Goal: Task Accomplishment & Management: Manage account settings

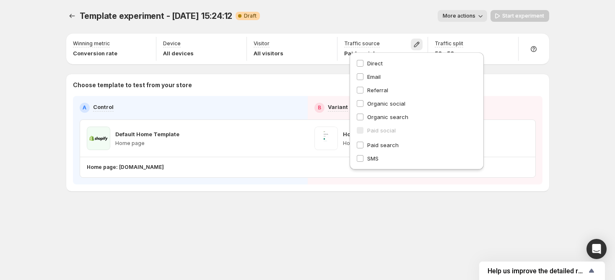
click at [241, 207] on div "Template experiment - [DATE] 15:24:12. This page is ready Template experiment -…" at bounding box center [307, 118] width 503 height 236
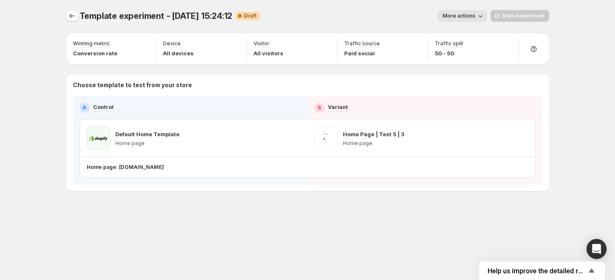
click at [75, 18] on div "Template experiment - [DATE] 15:24:12. This page is ready Template experiment -…" at bounding box center [307, 140] width 615 height 280
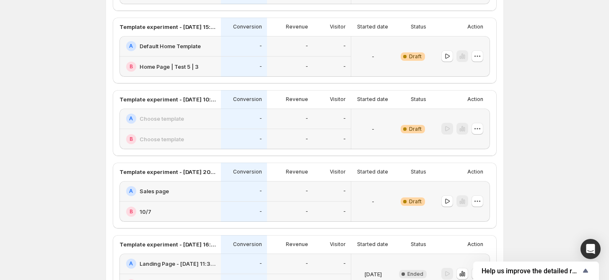
scroll to position [111, 0]
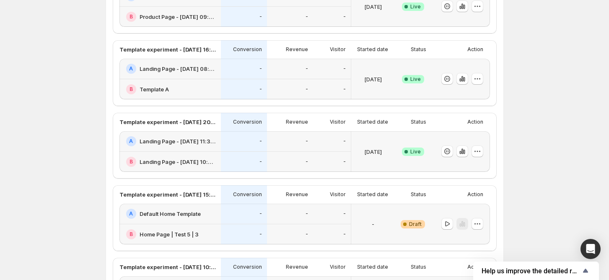
click at [206, 142] on h2 "Landing Page - [DATE] 11:32:43" at bounding box center [178, 141] width 76 height 8
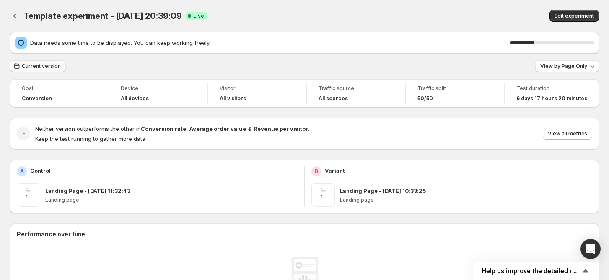
click at [37, 67] on span "Current version" at bounding box center [41, 66] width 39 height 7
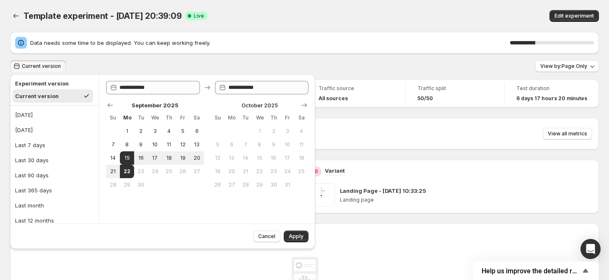
click at [112, 70] on div "Current version View by: Page Only" at bounding box center [304, 66] width 589 height 12
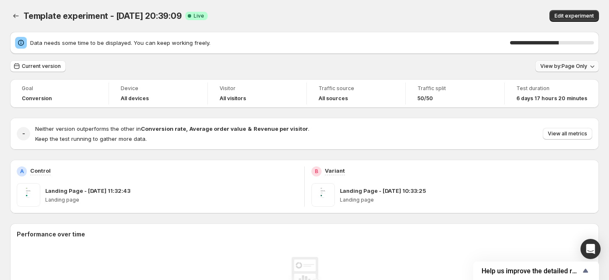
click at [581, 64] on span "View by: Page Only" at bounding box center [563, 66] width 47 height 7
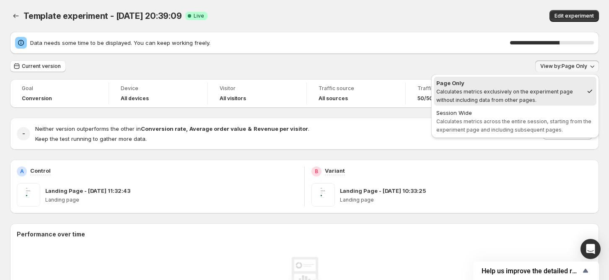
click at [477, 70] on div "Current version View by: Page Only" at bounding box center [304, 66] width 589 height 12
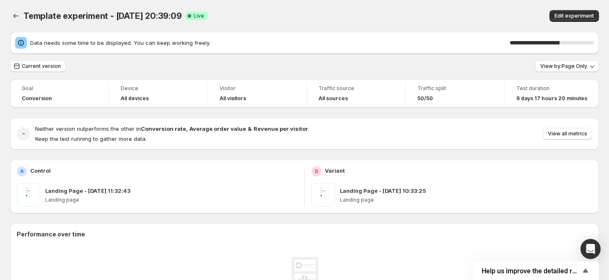
click at [540, 65] on div "Current version View by: Page Only" at bounding box center [304, 66] width 589 height 12
click at [541, 65] on button "View by: Page Only" at bounding box center [567, 66] width 64 height 12
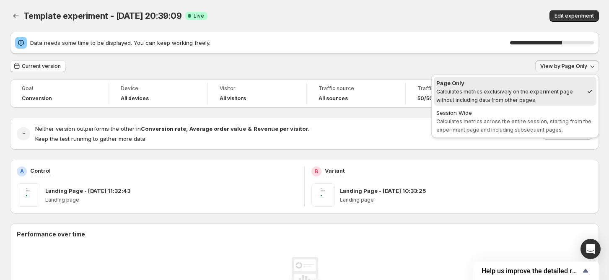
drag, startPoint x: 435, startPoint y: 83, endPoint x: 538, endPoint y: 98, distance: 104.2
click at [538, 98] on button "Page Only Calculates metrics exclusively on the experiment page without includi…" at bounding box center [515, 91] width 163 height 29
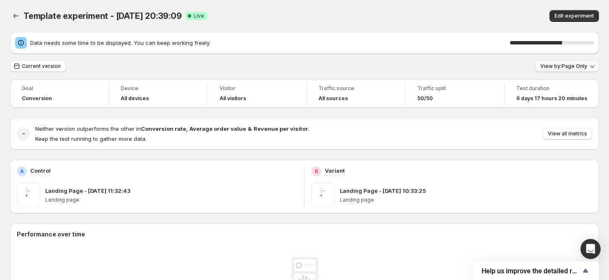
click at [559, 68] on span "View by: Page Only" at bounding box center [563, 66] width 47 height 7
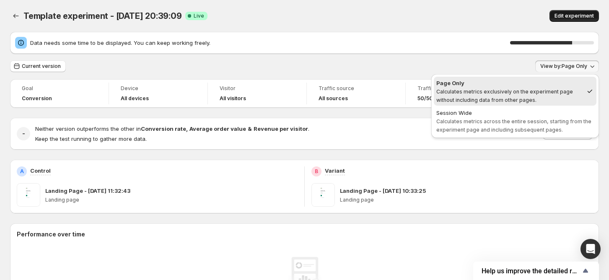
click at [572, 16] on span "Edit experiment" at bounding box center [573, 16] width 39 height 7
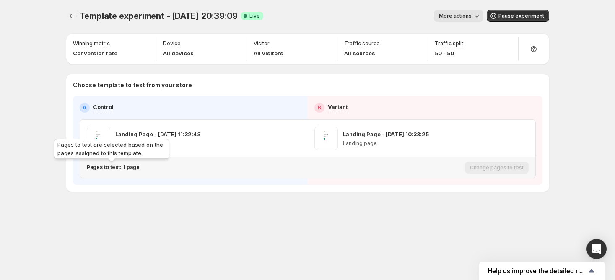
click at [121, 168] on p "Pages to test: 1 page" at bounding box center [113, 167] width 53 height 7
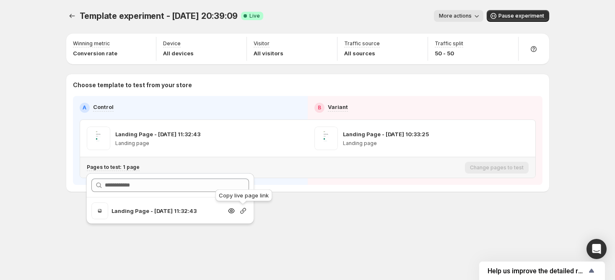
click at [241, 210] on icon "Search for and select a customer segment" at bounding box center [243, 211] width 8 height 8
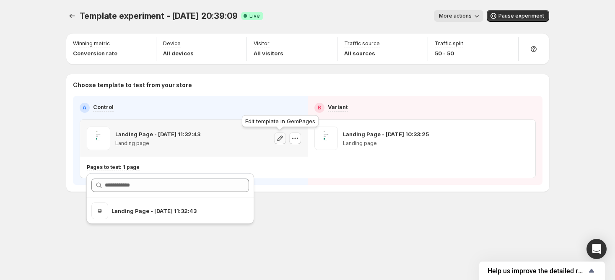
click at [278, 136] on icon "button" at bounding box center [280, 138] width 8 height 8
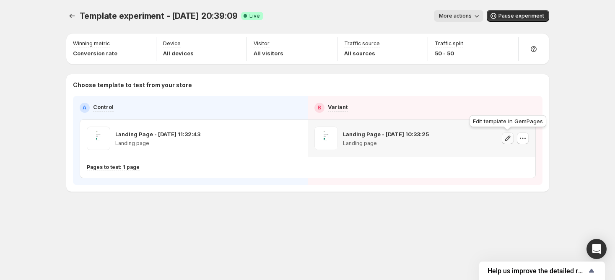
click at [509, 139] on icon "button" at bounding box center [507, 138] width 8 height 8
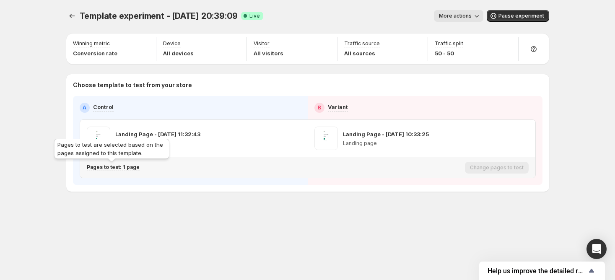
click at [129, 170] on p "Pages to test: 1 page" at bounding box center [113, 167] width 53 height 7
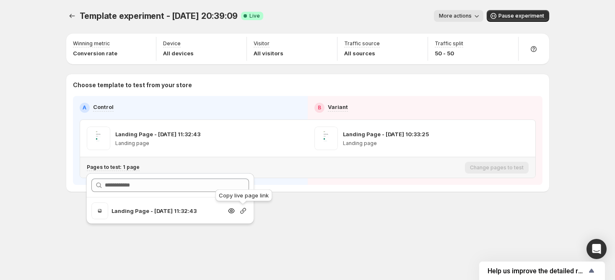
click at [243, 208] on icon "Search for and select a customer segment" at bounding box center [243, 211] width 6 height 6
click at [267, 160] on div "Pages to test: 1 page Change pages to test" at bounding box center [307, 167] width 455 height 21
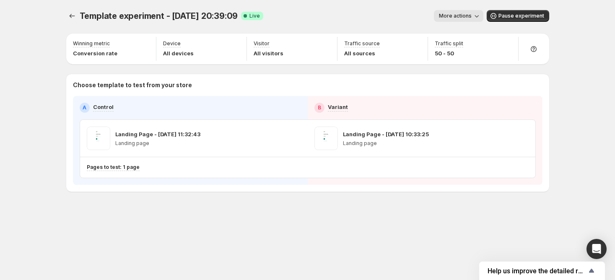
click at [471, 20] on button "More actions" at bounding box center [458, 16] width 49 height 12
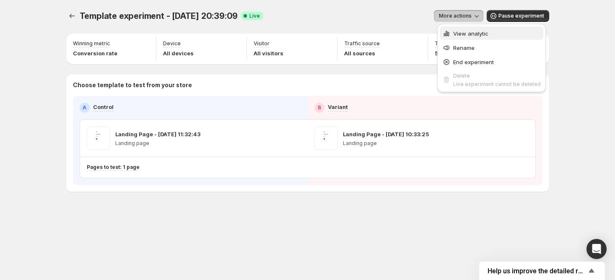
click at [461, 32] on span "View analytic" at bounding box center [470, 33] width 35 height 7
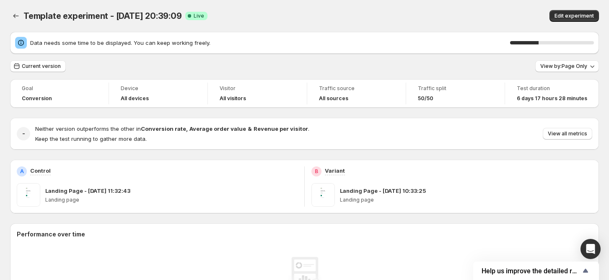
drag, startPoint x: 217, startPoint y: 16, endPoint x: 223, endPoint y: 25, distance: 10.4
click at [223, 25] on div "Template experiment - [DATE] 20:39:09. This page is ready Template experiment -…" at bounding box center [304, 16] width 589 height 32
click at [254, 21] on div "Template experiment - Sep 15, 20:39:09 Success Complete Live" at bounding box center [198, 16] width 350 height 12
drag, startPoint x: 218, startPoint y: 13, endPoint x: 236, endPoint y: 22, distance: 20.2
click at [236, 22] on div "Template experiment - Sep 15, 20:39:09. This page is ready Template experiment …" at bounding box center [304, 16] width 589 height 32
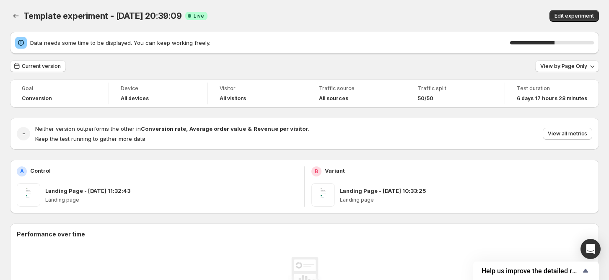
click at [255, 18] on div "Template experiment - Sep 15, 20:39:09 Success Complete Live" at bounding box center [198, 16] width 350 height 12
click at [18, 18] on icon "Back" at bounding box center [16, 16] width 8 height 8
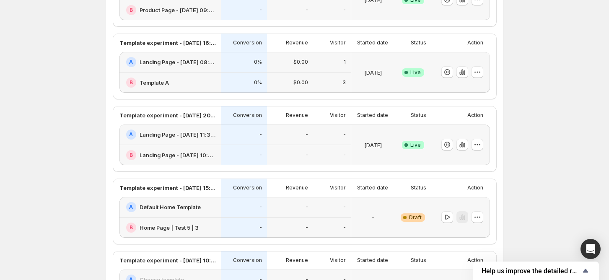
scroll to position [33, 0]
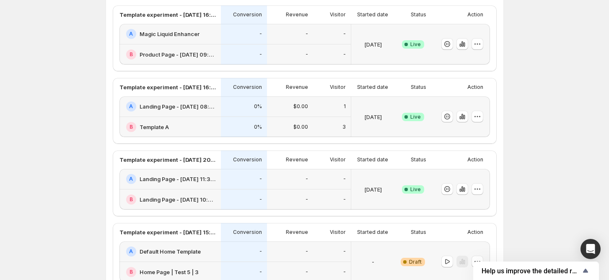
scroll to position [89, 0]
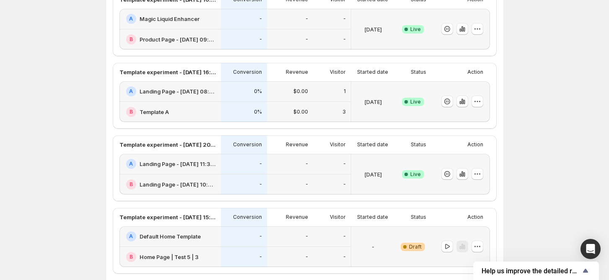
click at [182, 160] on h2 "Landing Page - [DATE] 11:32:43" at bounding box center [178, 164] width 76 height 8
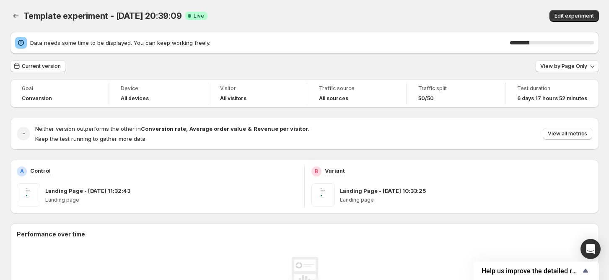
click at [12, 9] on div "Template experiment - [DATE] 20:39:09. This page is ready Template experiment -…" at bounding box center [304, 16] width 589 height 32
click at [15, 17] on icon "Back" at bounding box center [16, 16] width 8 height 8
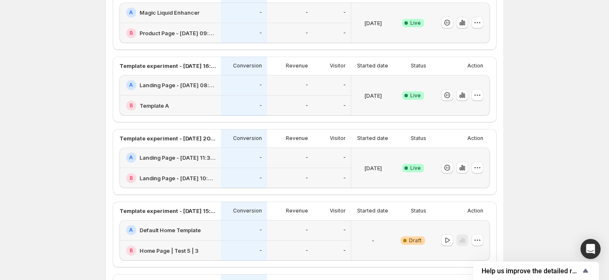
scroll to position [111, 0]
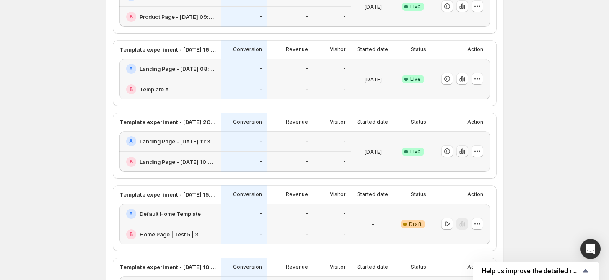
click at [466, 154] on icon "button" at bounding box center [462, 151] width 8 height 8
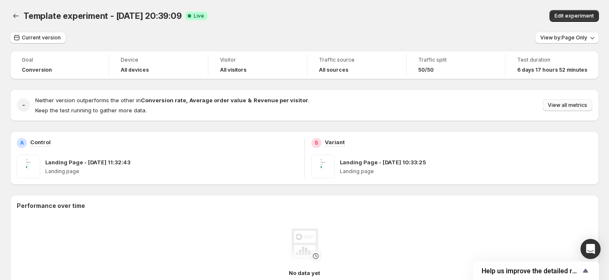
click at [565, 107] on span "View all metrics" at bounding box center [567, 105] width 39 height 7
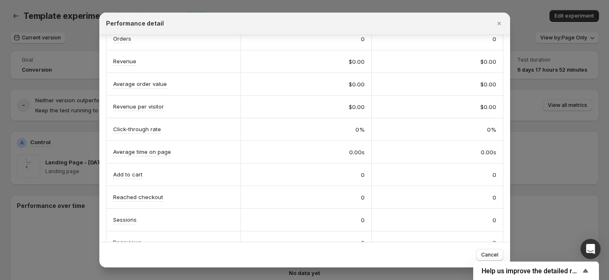
scroll to position [99, 0]
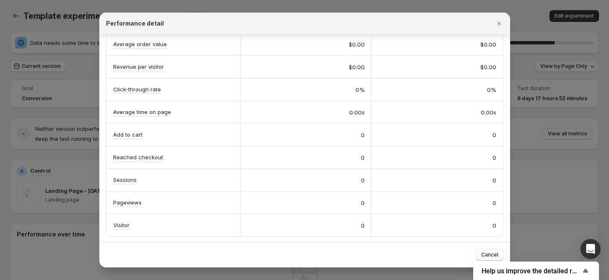
click at [44, 69] on div at bounding box center [304, 140] width 609 height 280
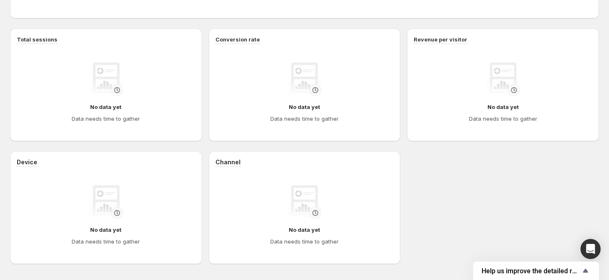
scroll to position [347, 0]
